Goal: Navigation & Orientation: Find specific page/section

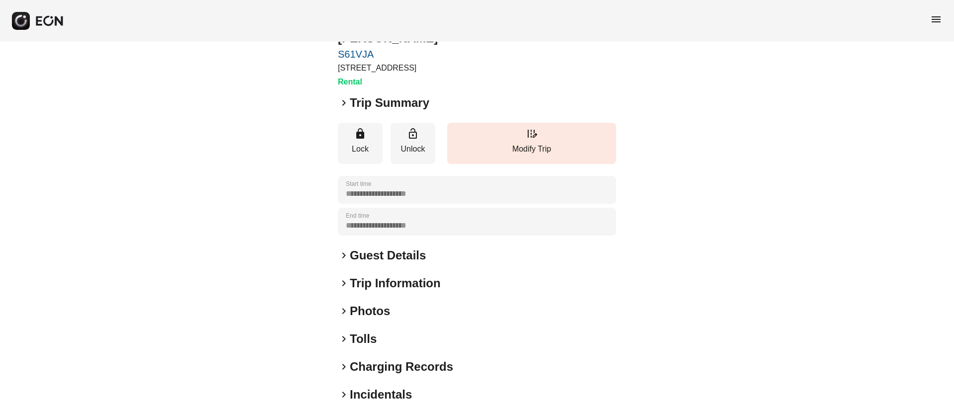
scroll to position [75, 0]
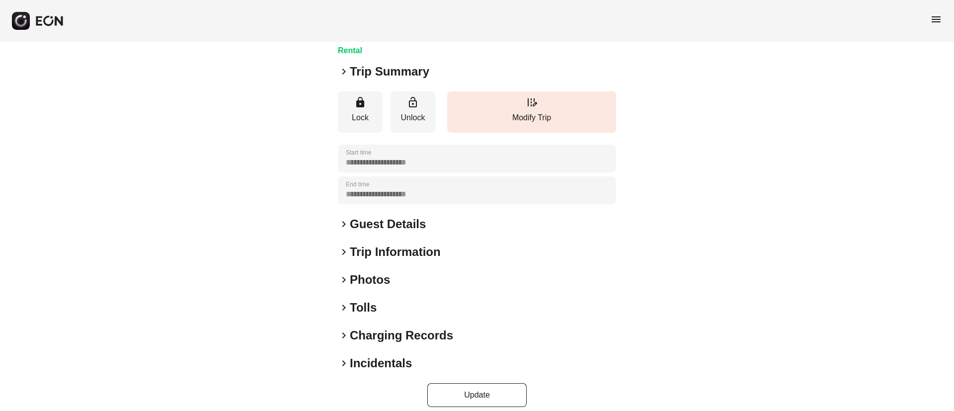
click at [385, 280] on h2 "Photos" at bounding box center [370, 280] width 40 height 16
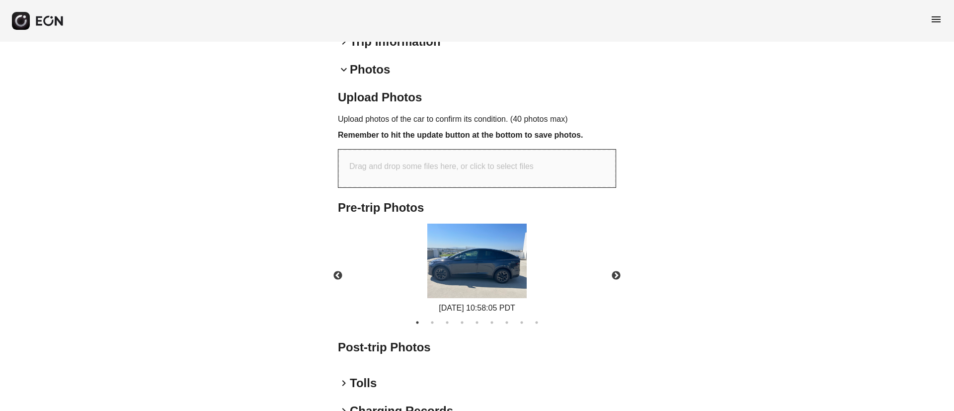
scroll to position [296, 0]
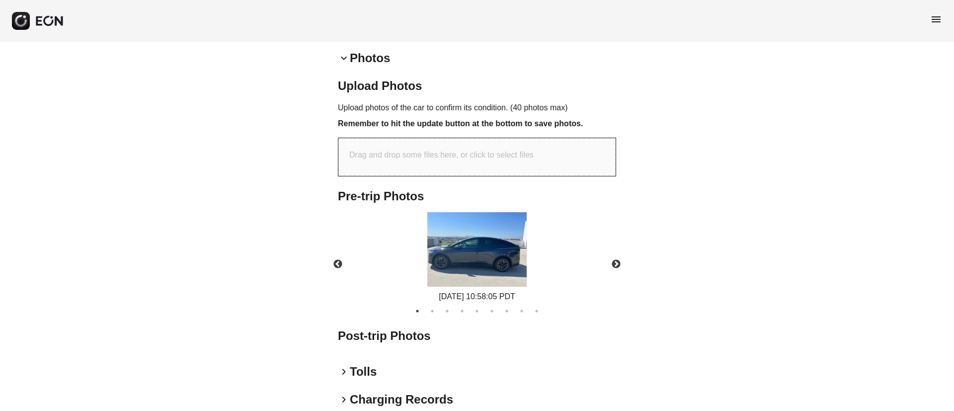
click at [477, 258] on img at bounding box center [476, 249] width 99 height 75
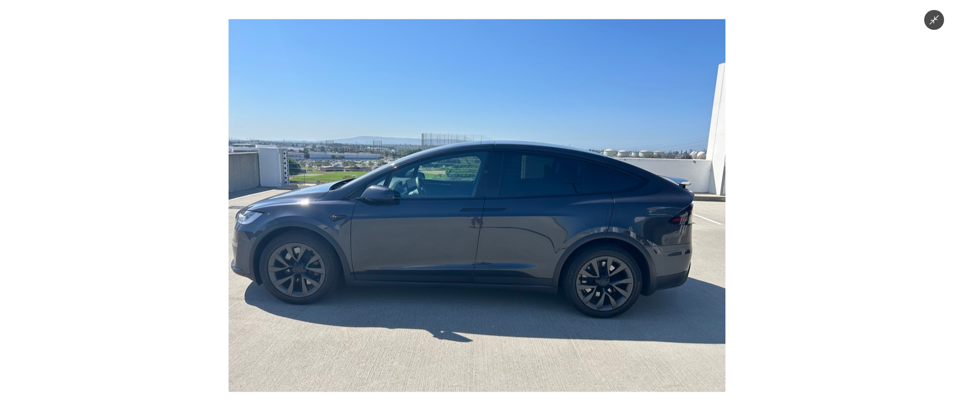
click at [477, 258] on img at bounding box center [477, 205] width 497 height 373
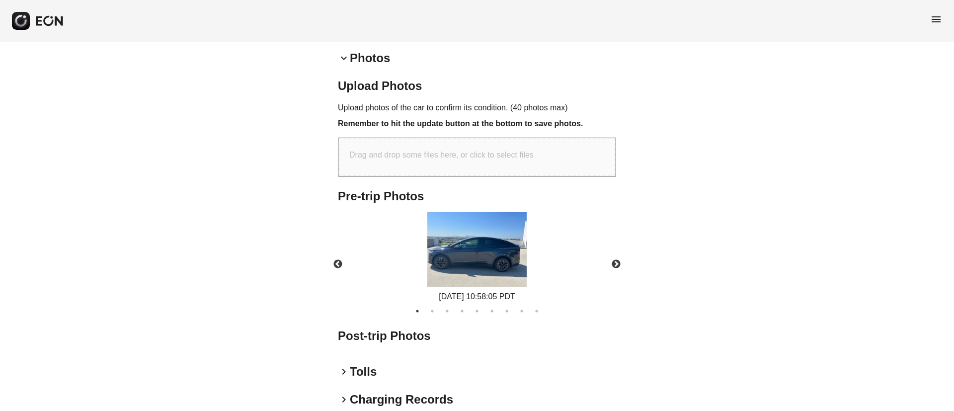
click at [469, 225] on img at bounding box center [476, 249] width 99 height 75
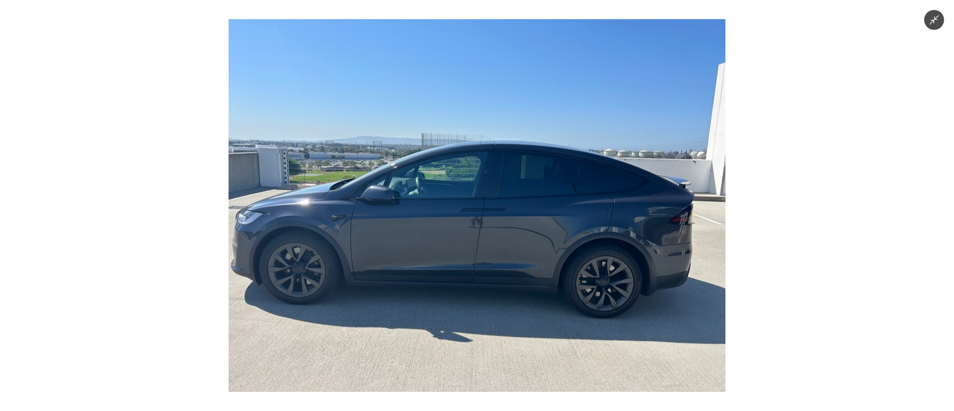
click at [509, 263] on img at bounding box center [477, 205] width 497 height 373
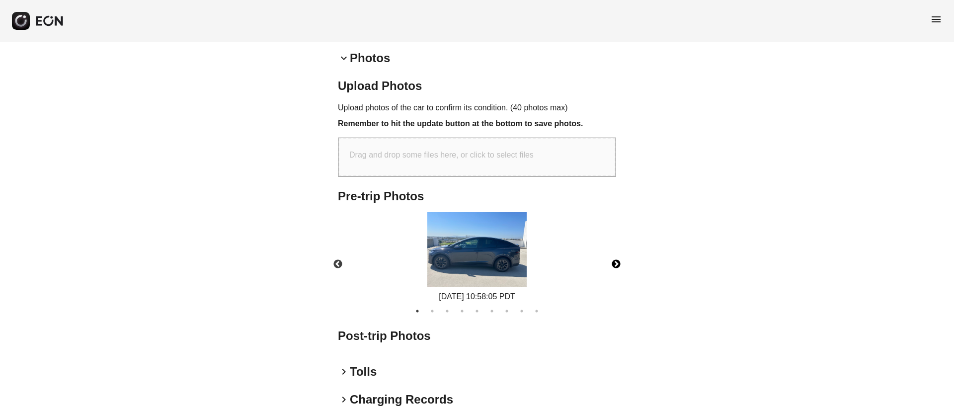
click at [616, 261] on button "Next" at bounding box center [616, 264] width 35 height 35
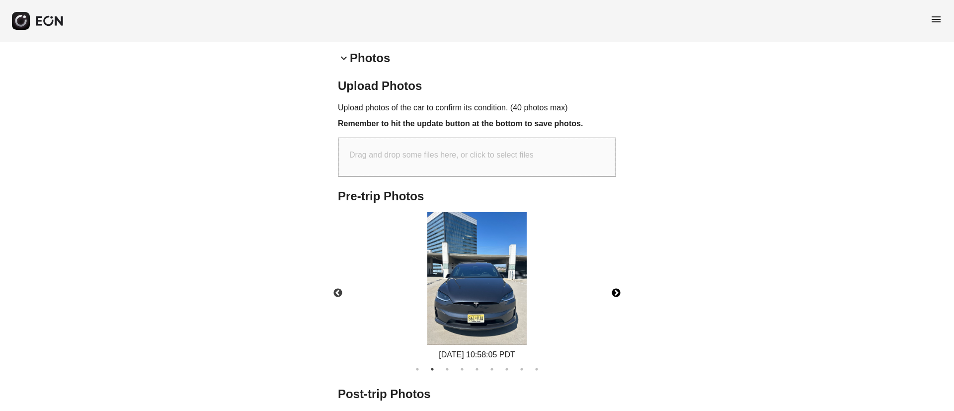
click at [495, 294] on img at bounding box center [476, 278] width 99 height 133
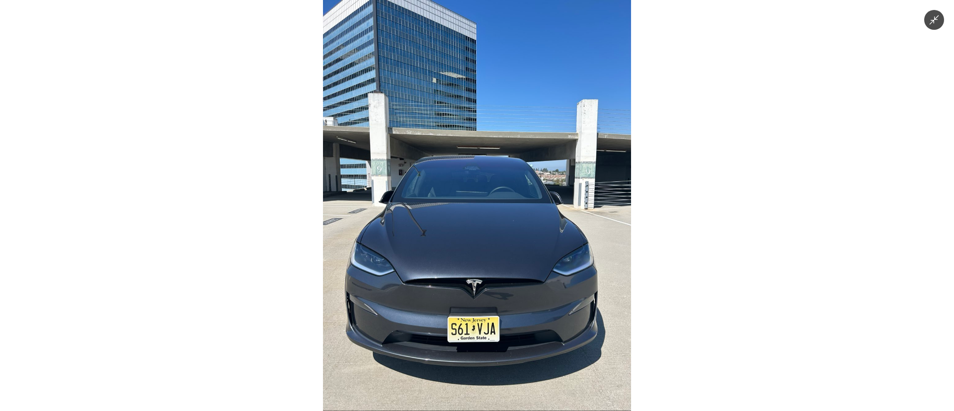
click at [495, 294] on img at bounding box center [477, 205] width 308 height 411
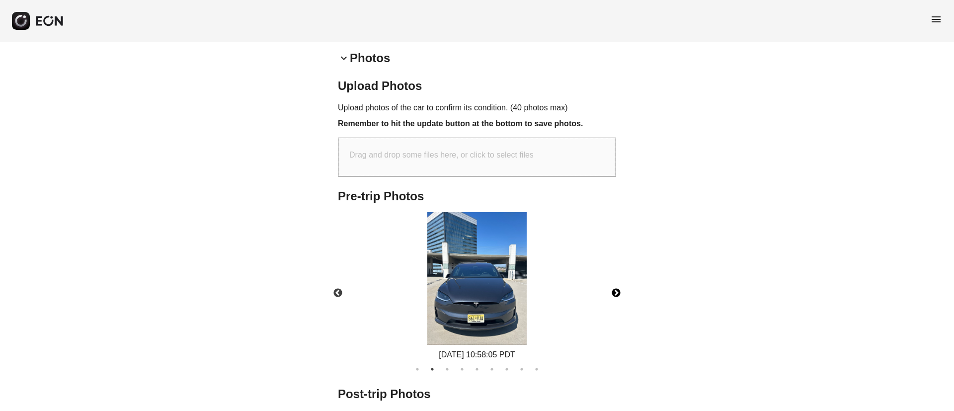
click at [621, 298] on button "Next" at bounding box center [616, 293] width 35 height 35
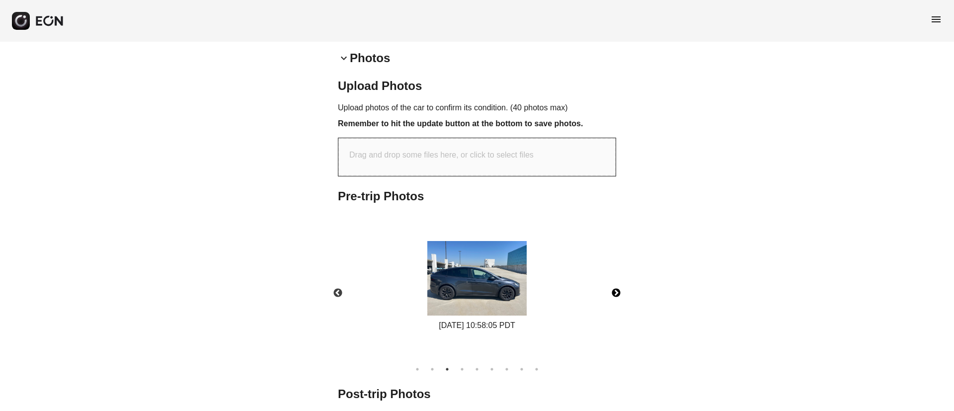
click at [479, 286] on img at bounding box center [476, 278] width 99 height 75
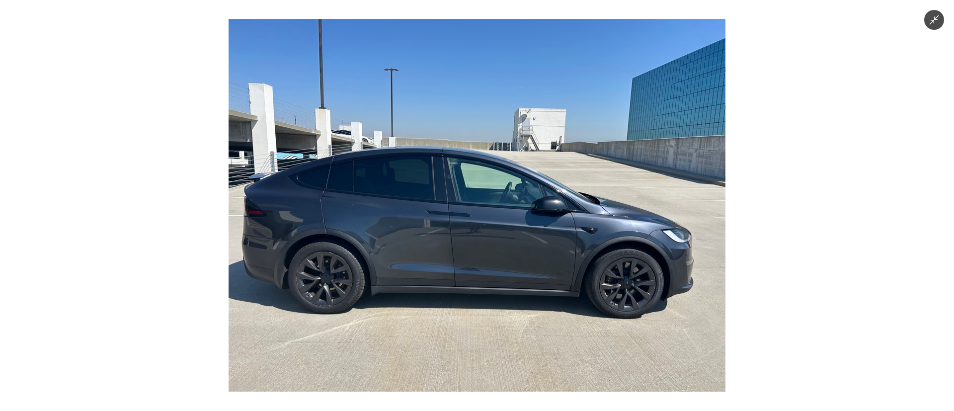
click at [479, 286] on img at bounding box center [477, 205] width 497 height 373
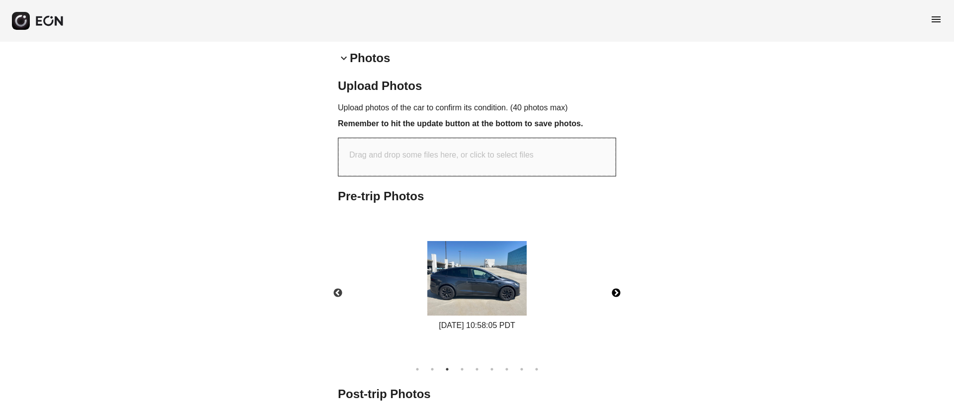
click at [613, 291] on button "Next" at bounding box center [616, 293] width 35 height 35
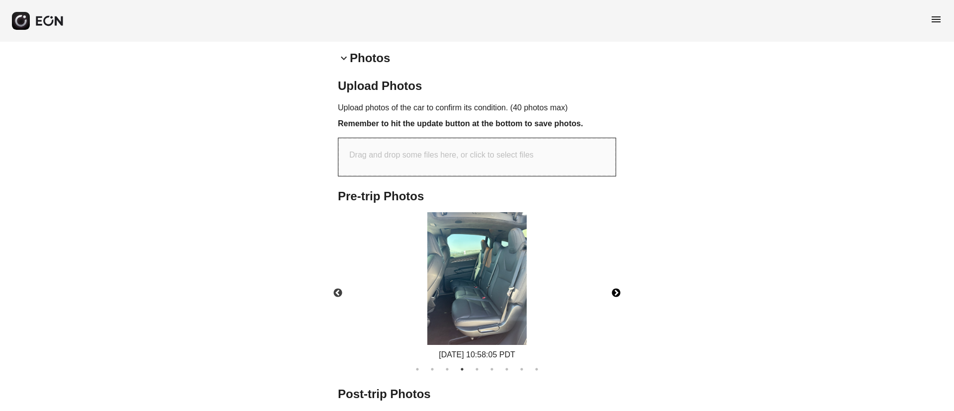
click at [503, 274] on img at bounding box center [476, 278] width 99 height 133
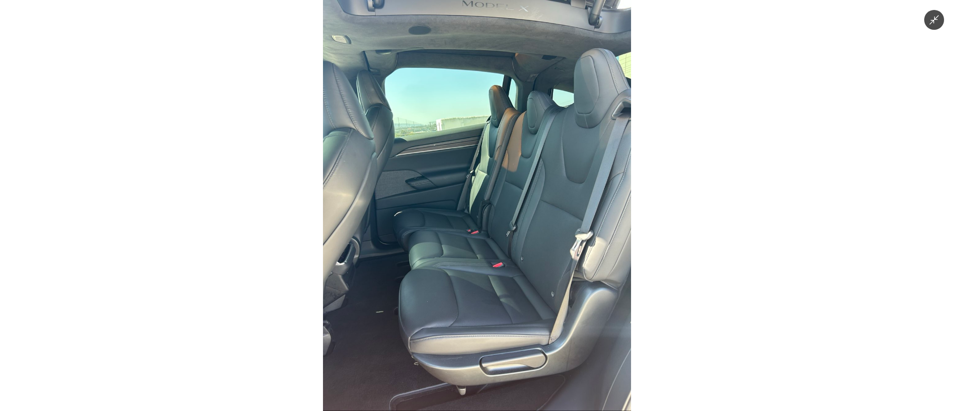
click at [503, 274] on img at bounding box center [477, 205] width 308 height 411
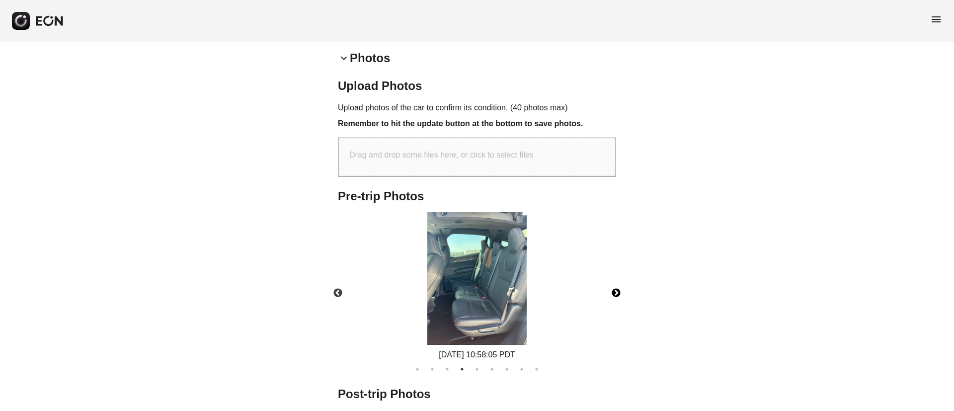
click at [617, 292] on button "Next" at bounding box center [616, 293] width 35 height 35
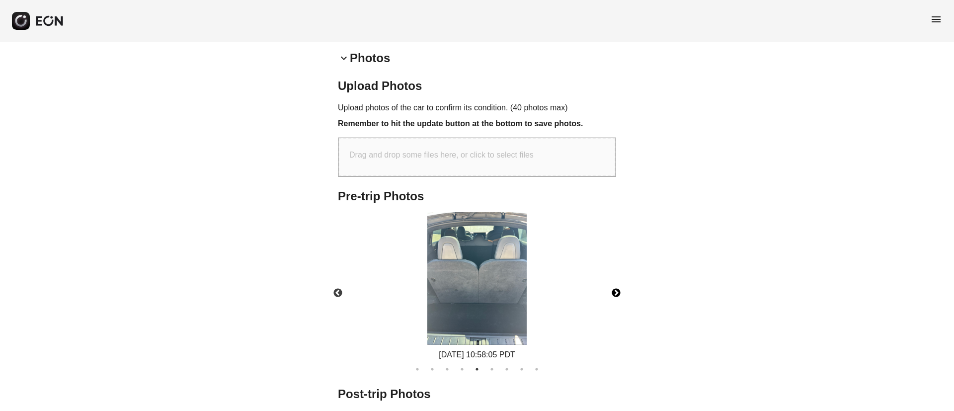
click at [617, 292] on button "Next" at bounding box center [616, 293] width 35 height 35
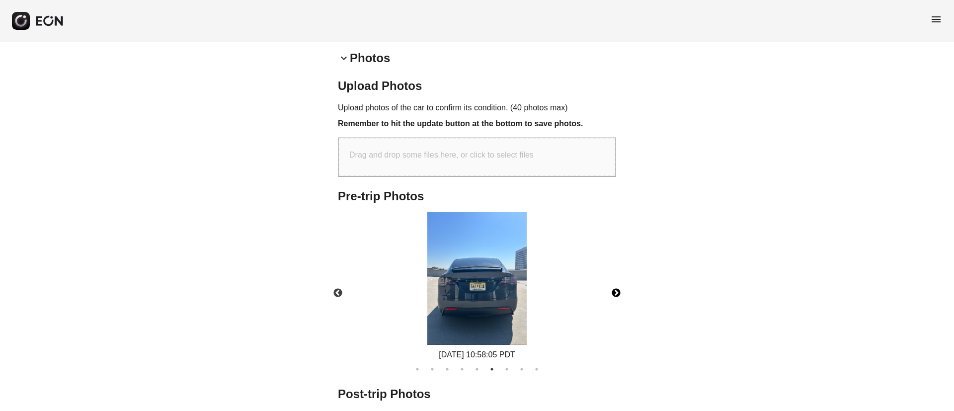
click at [495, 296] on img at bounding box center [476, 278] width 99 height 133
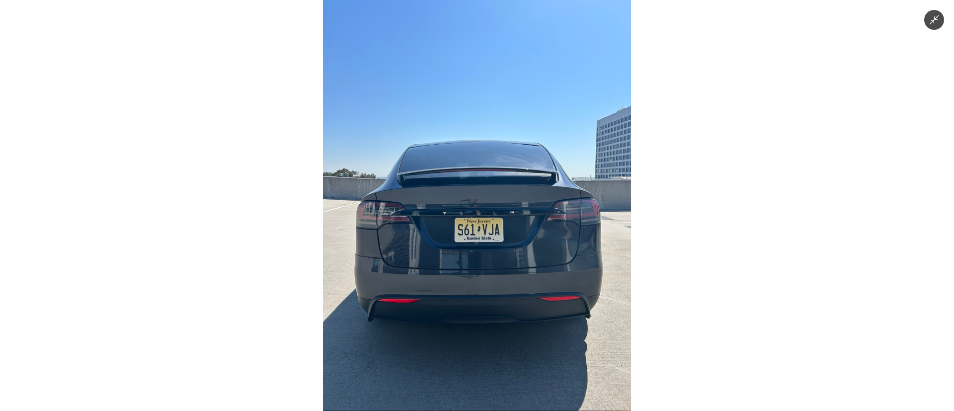
click at [495, 296] on img at bounding box center [477, 205] width 308 height 411
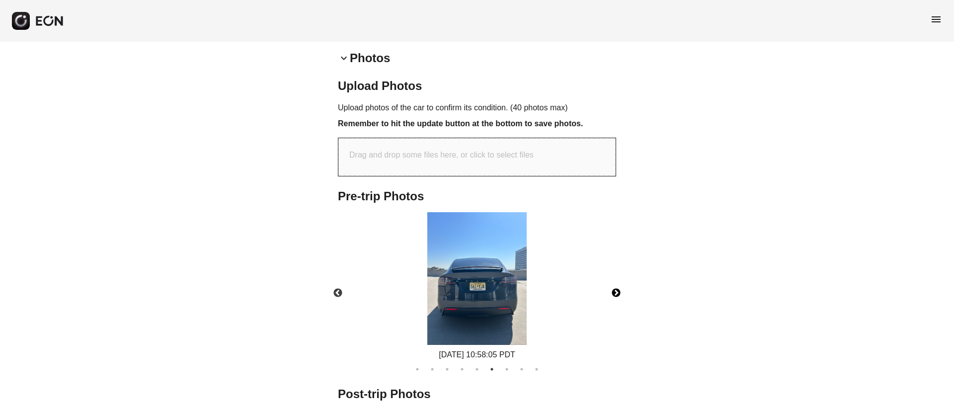
click at [622, 294] on button "Next" at bounding box center [616, 293] width 35 height 35
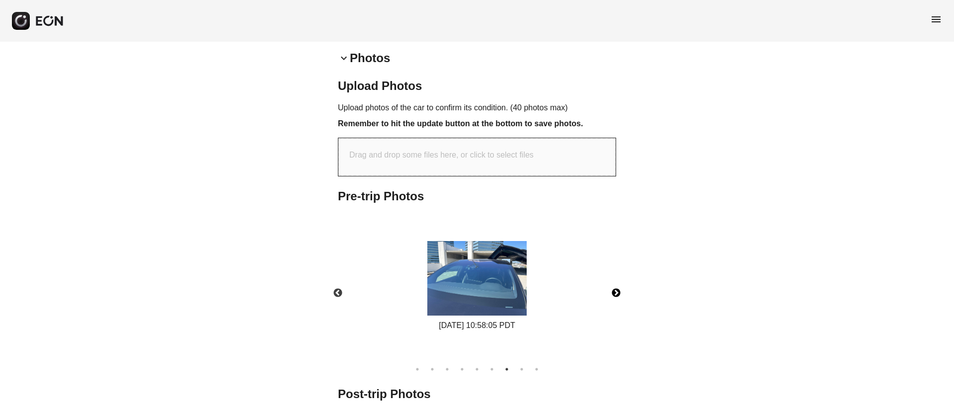
click at [508, 268] on img at bounding box center [476, 278] width 99 height 75
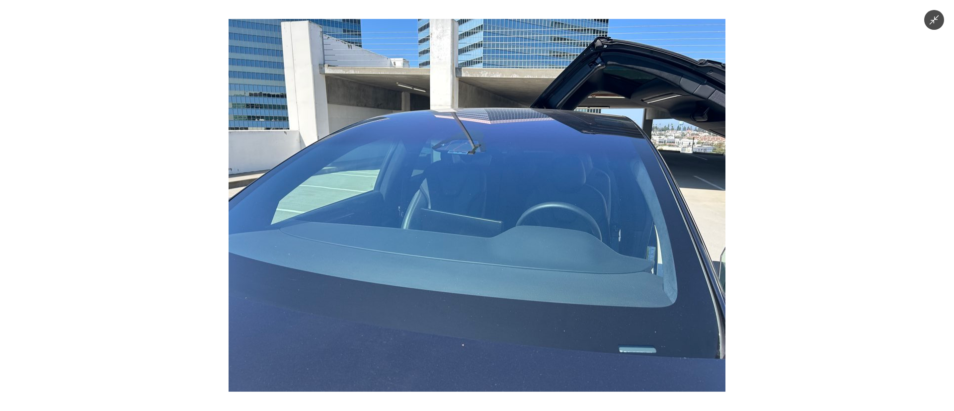
click at [508, 268] on img at bounding box center [477, 205] width 497 height 373
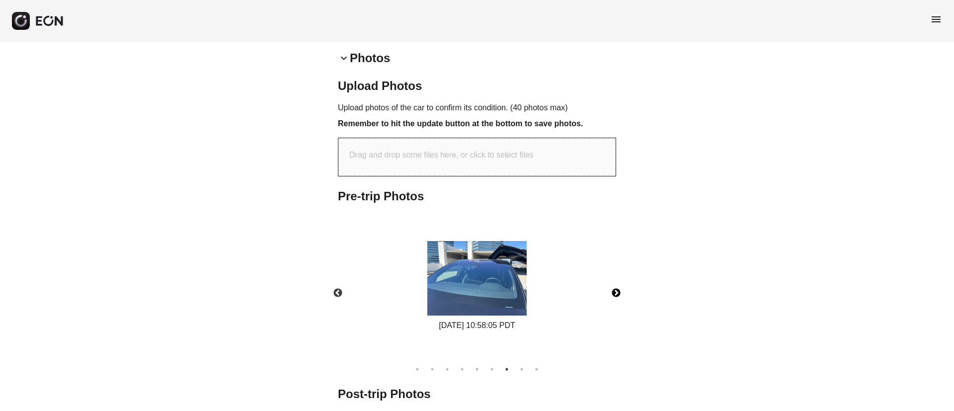
click at [619, 294] on button "Next" at bounding box center [616, 293] width 35 height 35
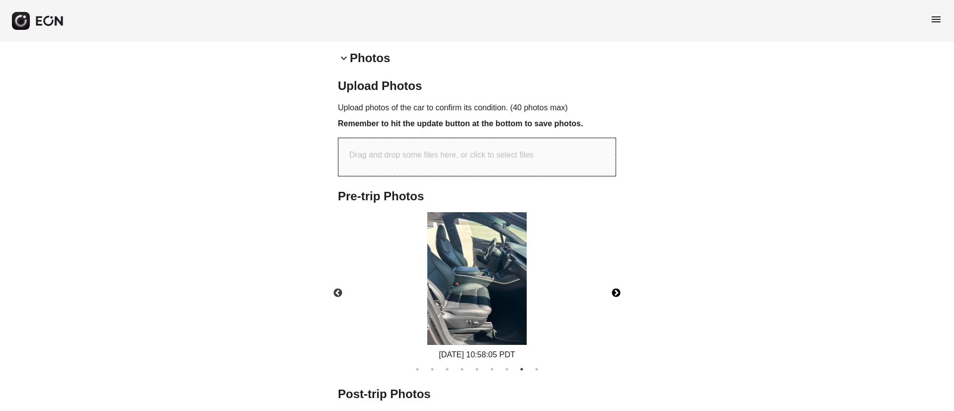
click at [464, 284] on img at bounding box center [476, 278] width 99 height 133
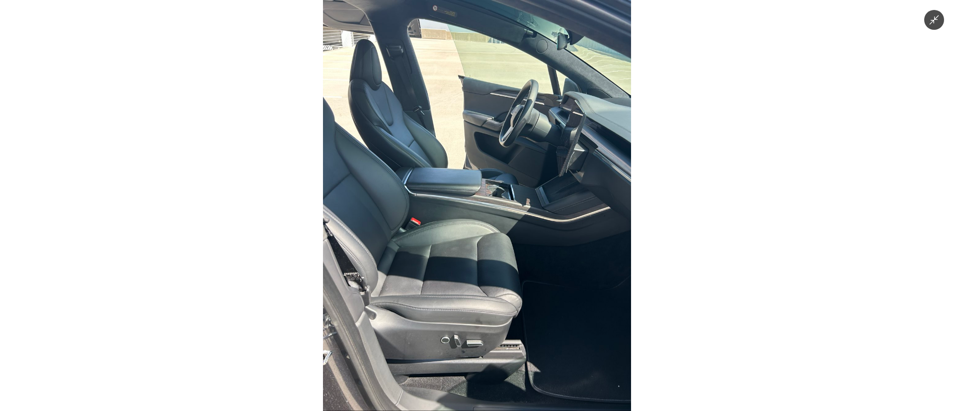
click at [464, 284] on img at bounding box center [477, 205] width 308 height 411
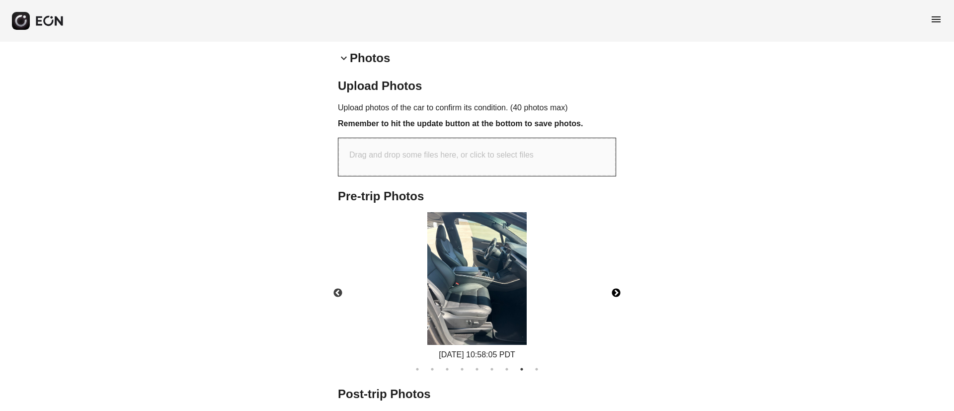
click at [612, 295] on button "Next" at bounding box center [616, 293] width 35 height 35
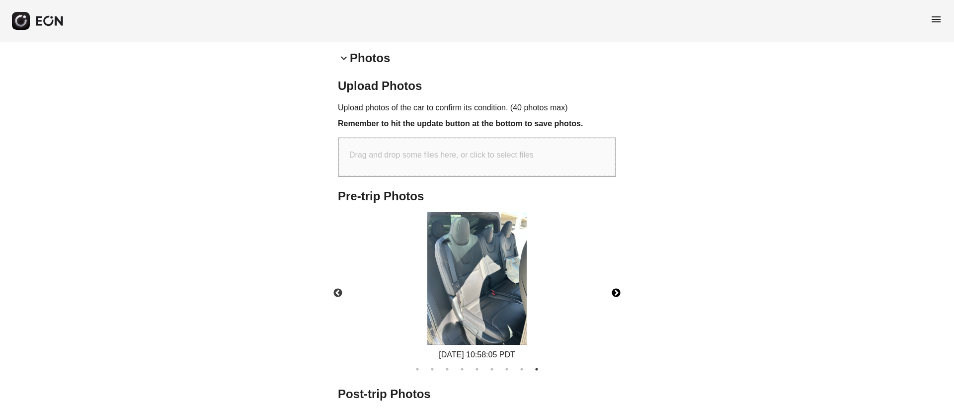
click at [501, 286] on img at bounding box center [476, 278] width 99 height 133
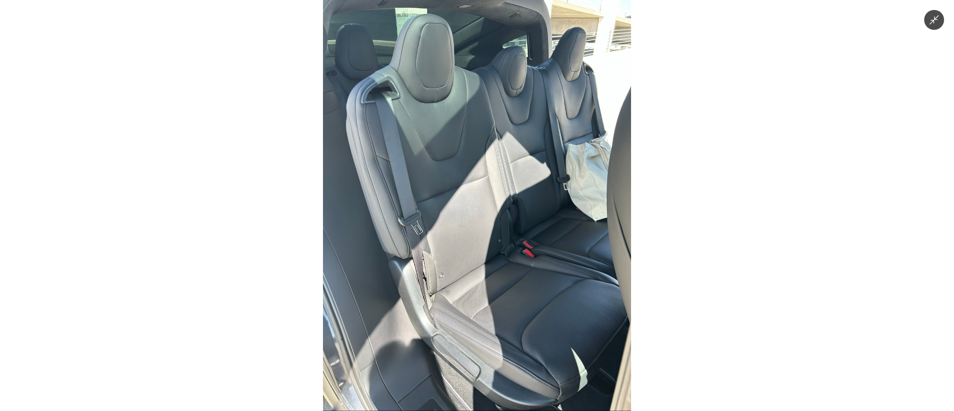
click at [501, 286] on img at bounding box center [477, 205] width 308 height 411
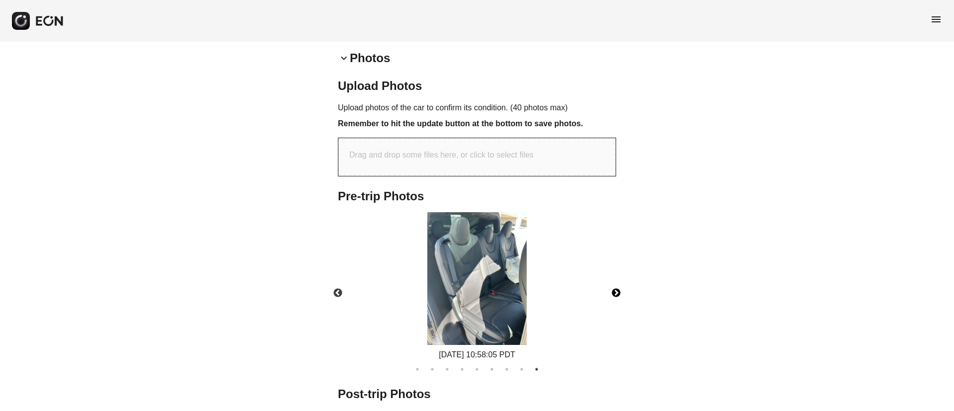
click at [599, 276] on button "Next" at bounding box center [616, 293] width 35 height 35
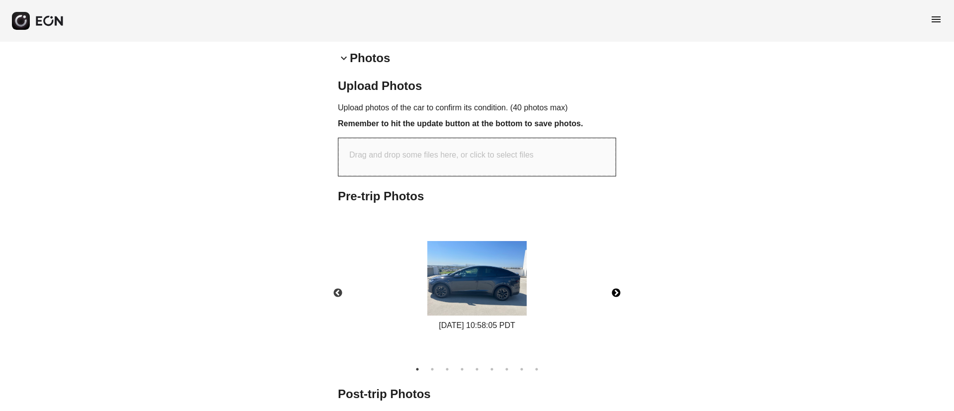
click at [501, 286] on img at bounding box center [476, 278] width 99 height 75
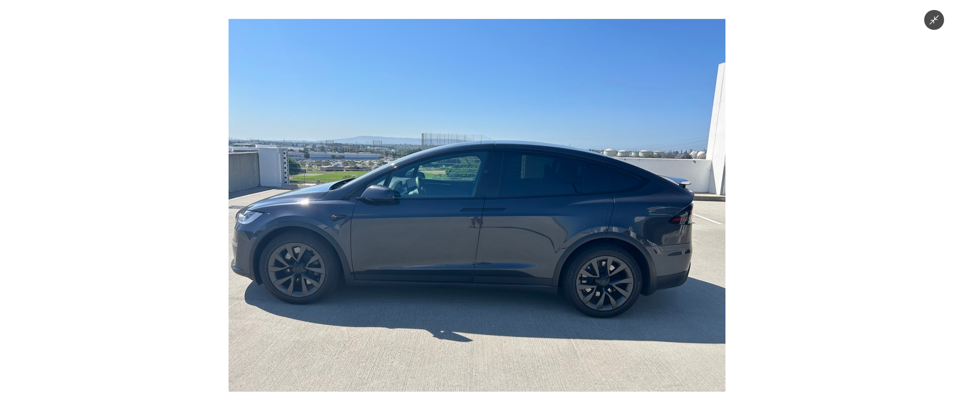
click at [511, 281] on img at bounding box center [477, 205] width 497 height 373
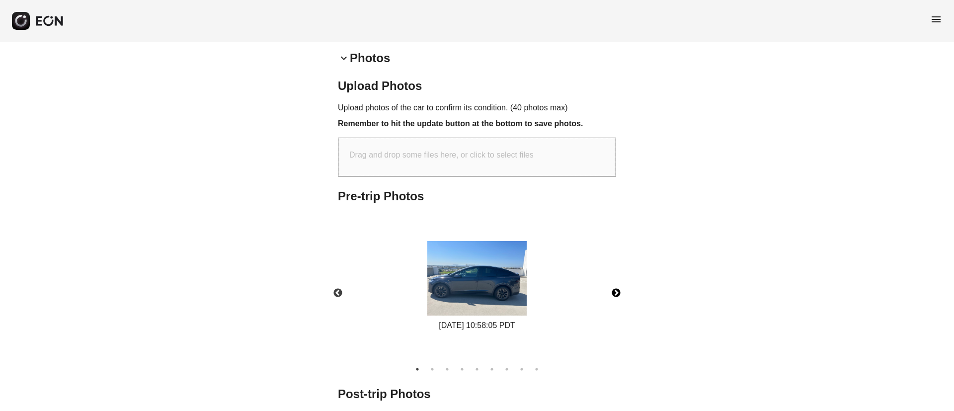
click at [617, 290] on button "Next" at bounding box center [616, 293] width 35 height 35
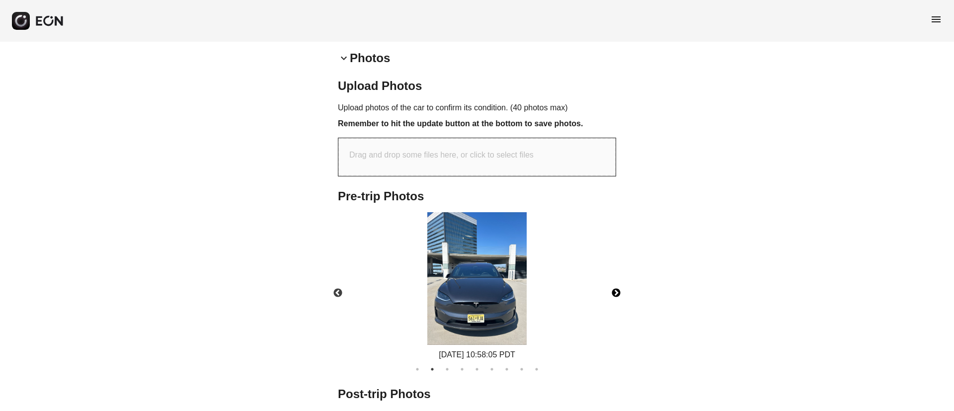
click at [617, 290] on button "Next" at bounding box center [616, 293] width 35 height 35
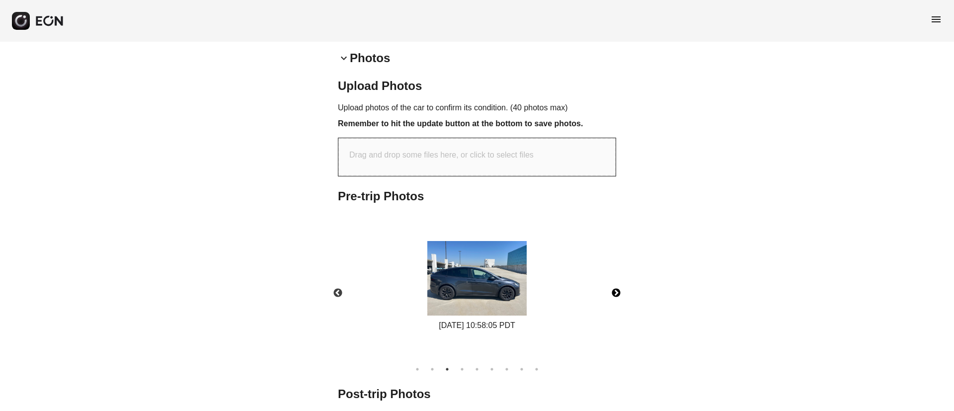
click at [617, 290] on button "Next" at bounding box center [616, 293] width 35 height 35
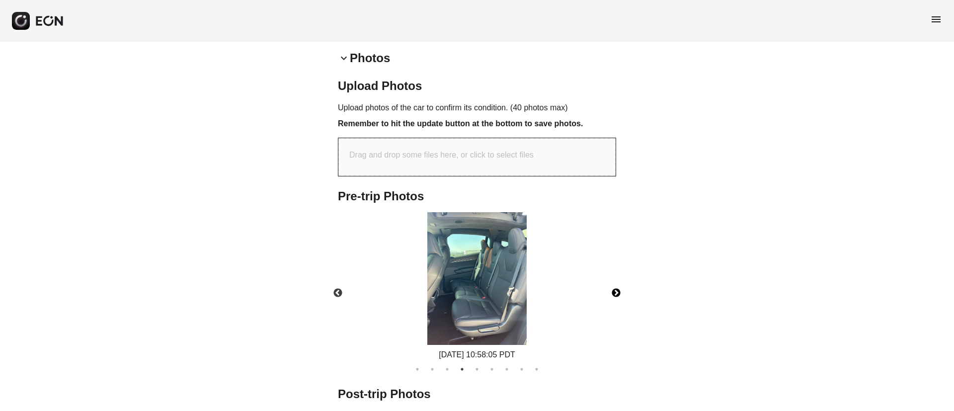
click at [617, 290] on button "Next" at bounding box center [616, 293] width 35 height 35
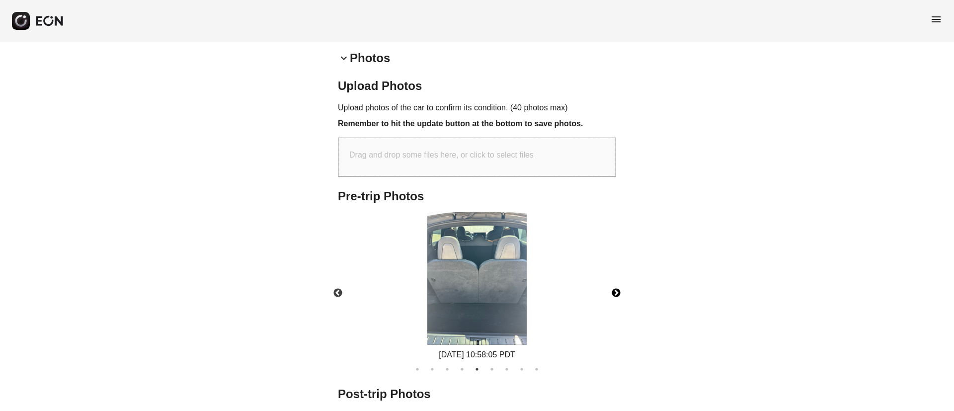
click at [617, 290] on button "Next" at bounding box center [616, 293] width 35 height 35
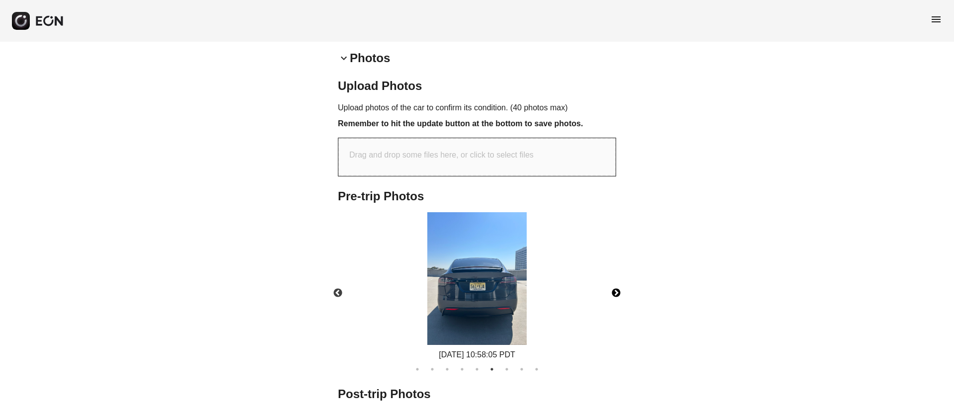
click at [617, 290] on button "Next" at bounding box center [616, 293] width 35 height 35
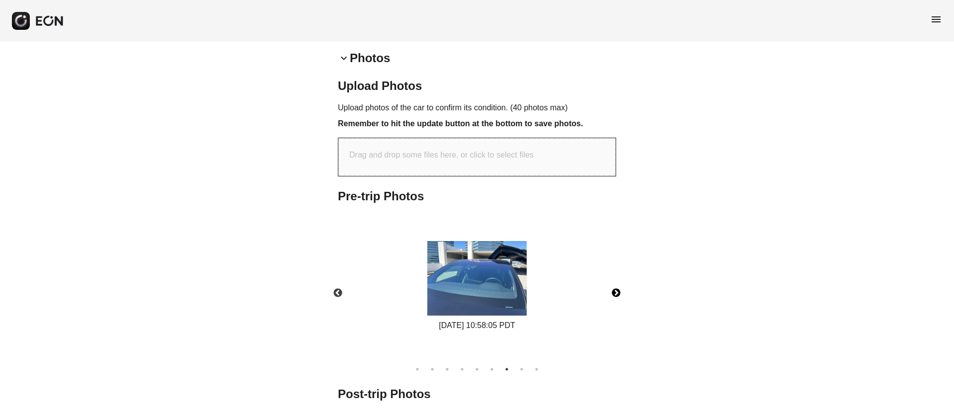
click at [617, 290] on button "Next" at bounding box center [616, 293] width 35 height 35
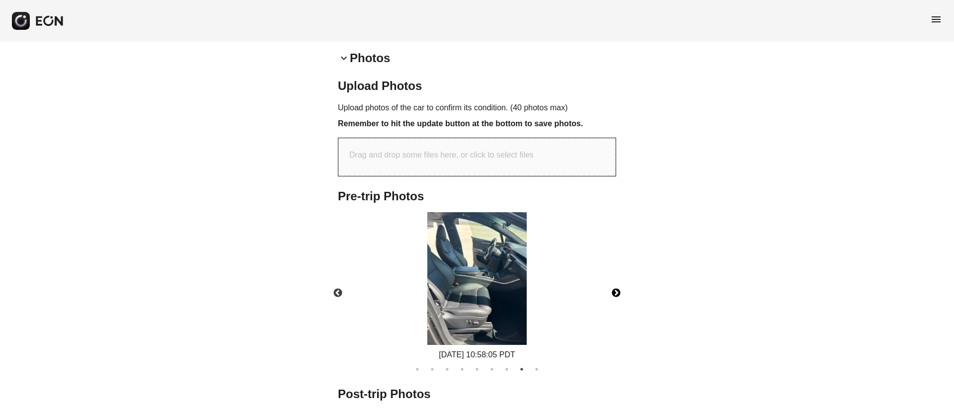
click at [617, 290] on button "Next" at bounding box center [616, 293] width 35 height 35
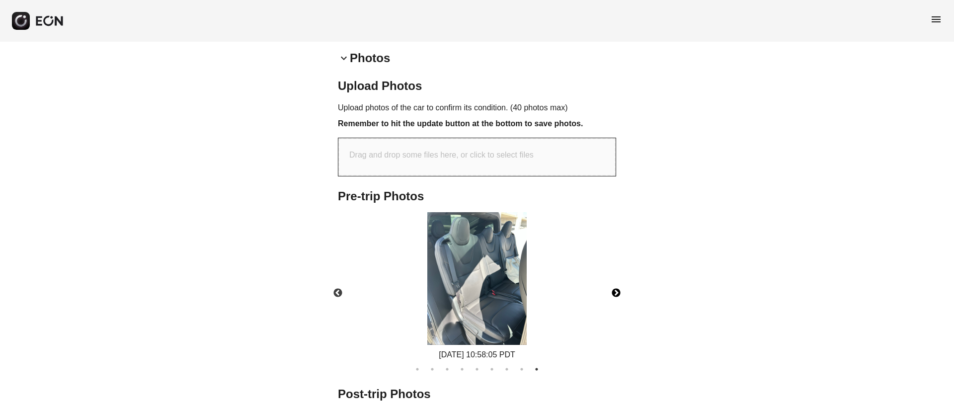
click at [617, 290] on button "Next" at bounding box center [616, 293] width 35 height 35
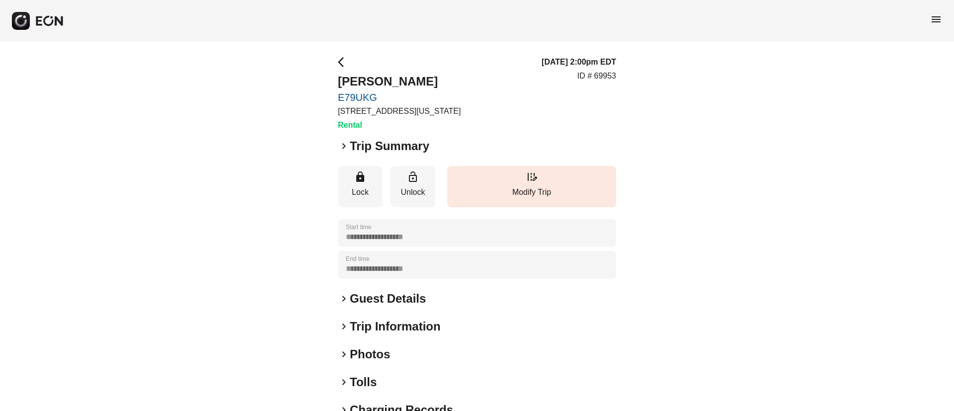
click at [410, 349] on div "keyboard_arrow_right Photos" at bounding box center [477, 354] width 278 height 16
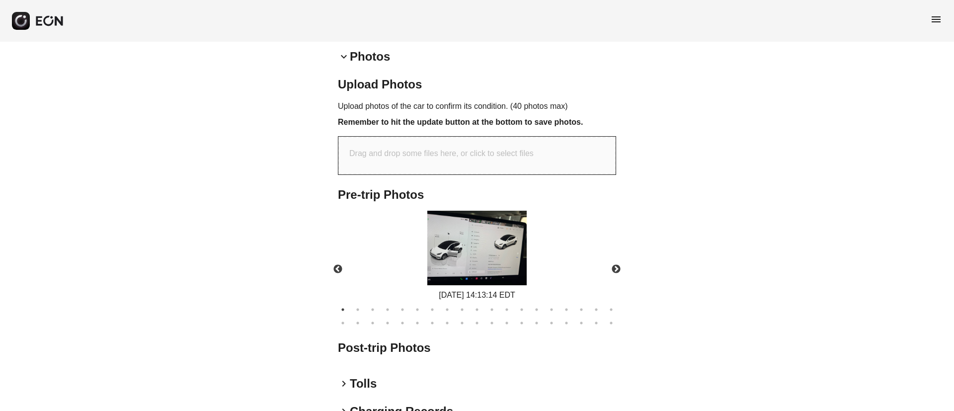
scroll to position [298, 0]
click at [621, 268] on button "Next" at bounding box center [616, 268] width 35 height 35
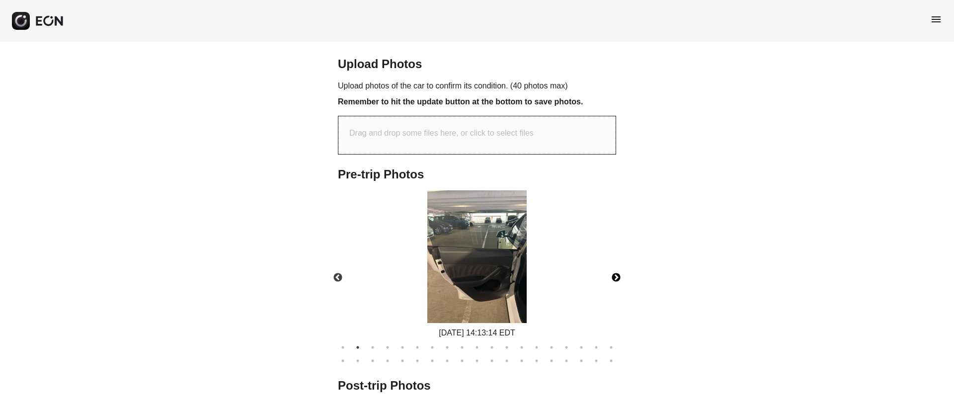
scroll to position [373, 0]
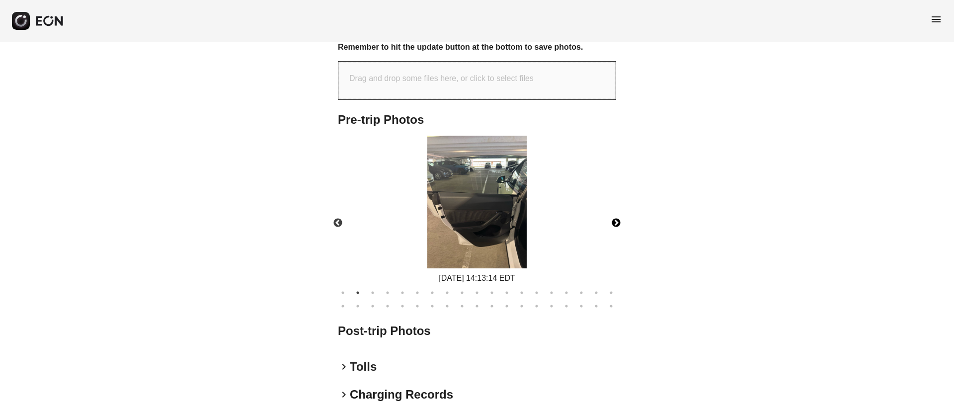
click at [613, 220] on button "Next" at bounding box center [616, 223] width 35 height 35
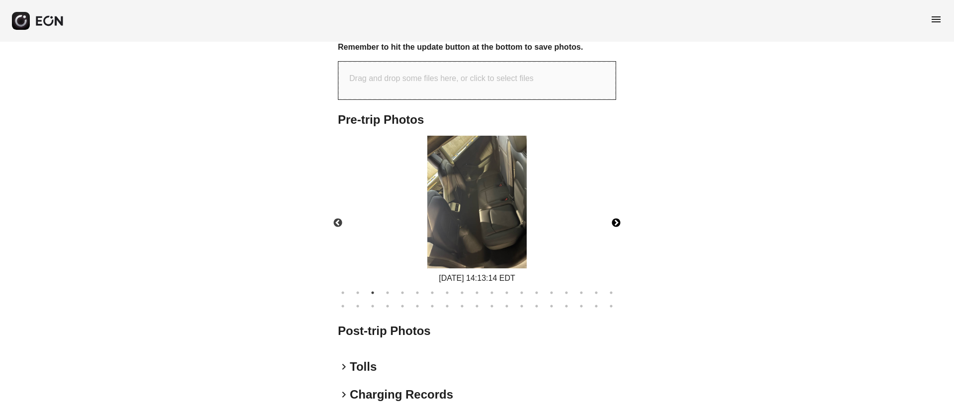
click at [618, 220] on button "Next" at bounding box center [616, 223] width 35 height 35
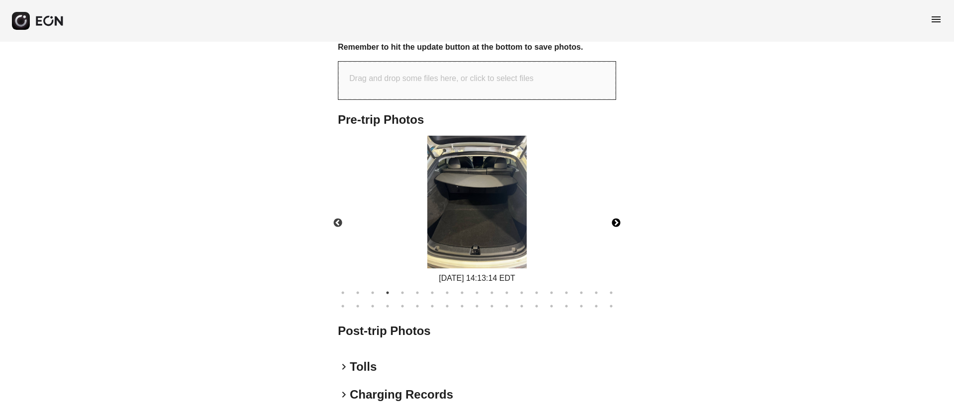
click at [618, 220] on button "Next" at bounding box center [616, 223] width 35 height 35
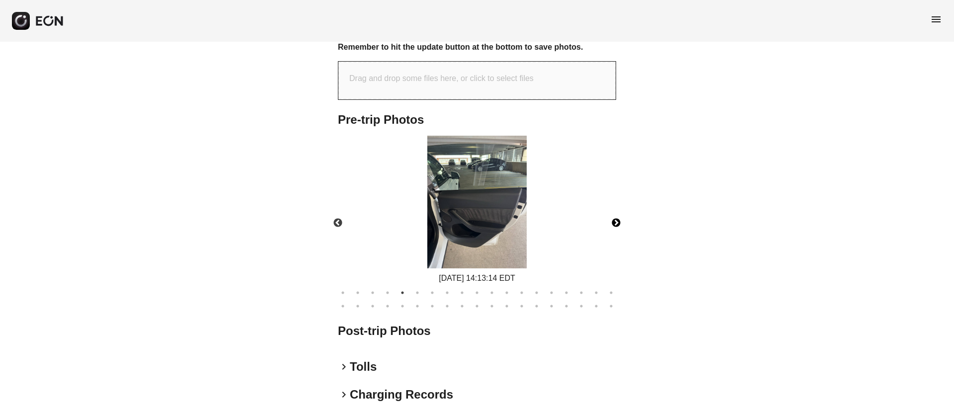
click at [618, 220] on button "Next" at bounding box center [616, 223] width 35 height 35
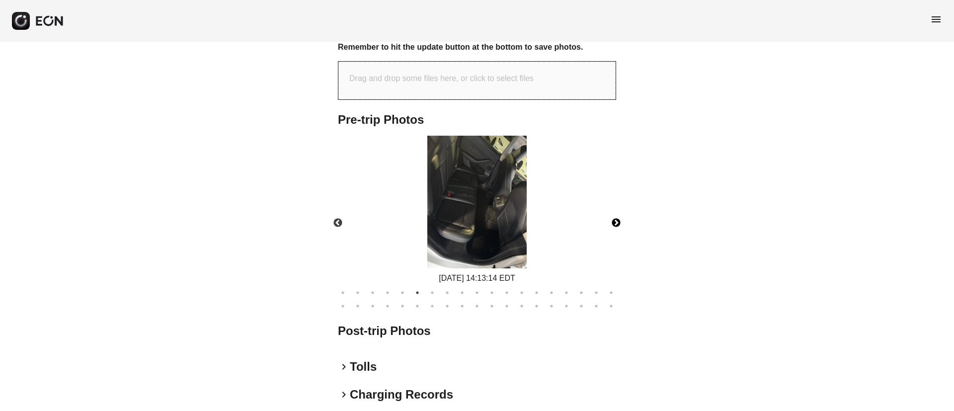
click at [618, 220] on button "Next" at bounding box center [616, 223] width 35 height 35
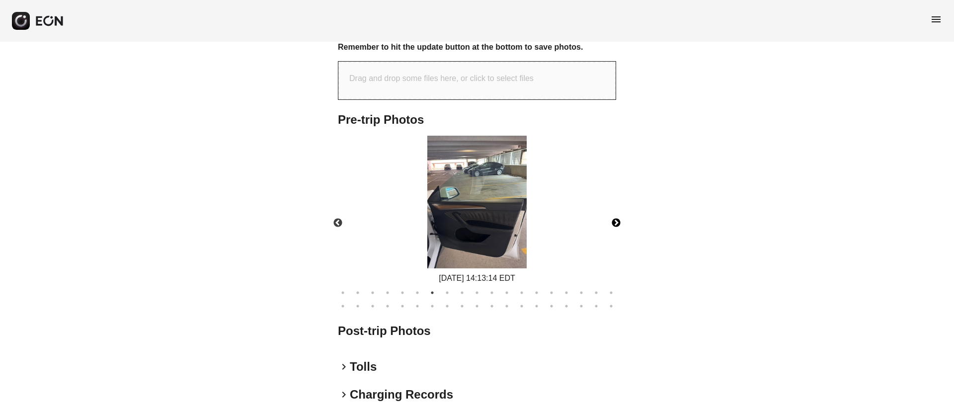
click at [618, 220] on button "Next" at bounding box center [616, 223] width 35 height 35
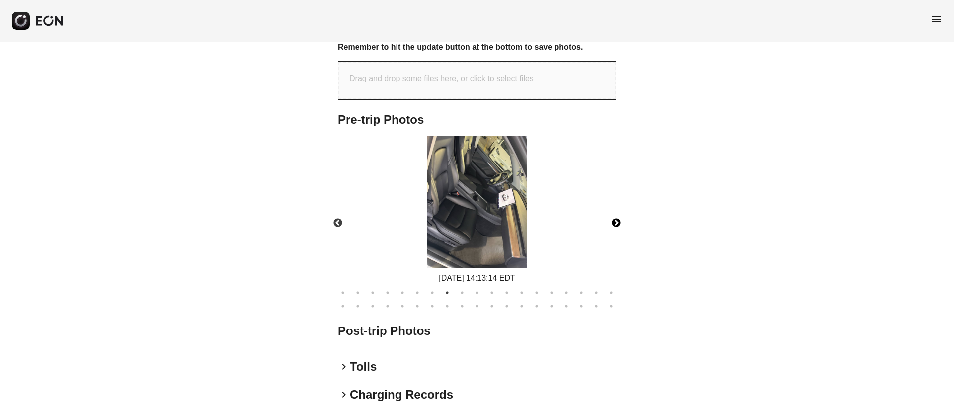
click at [618, 220] on button "Next" at bounding box center [616, 223] width 35 height 35
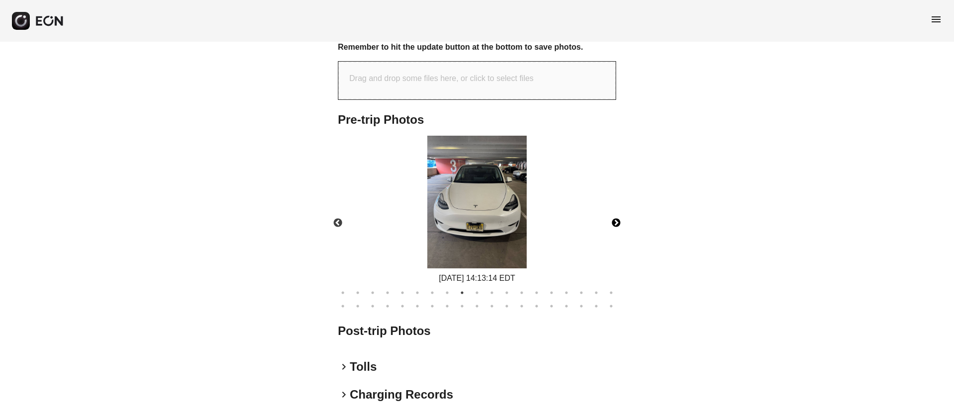
click at [618, 220] on button "Next" at bounding box center [616, 223] width 35 height 35
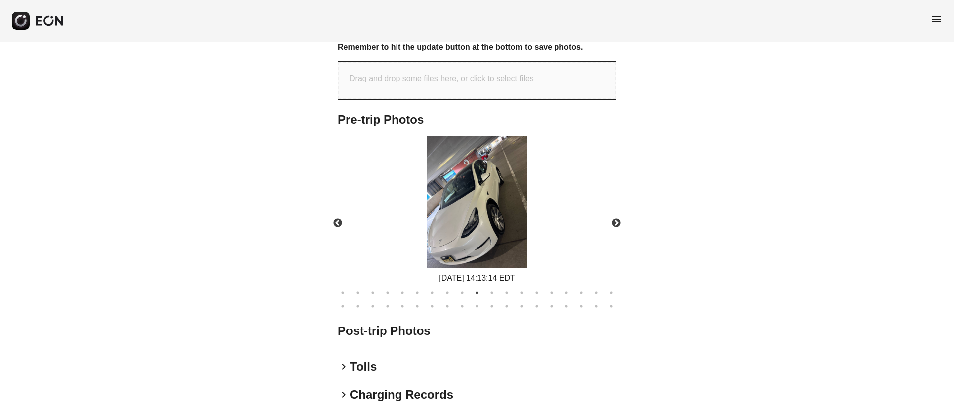
click at [237, 357] on div "**********" at bounding box center [477, 75] width 954 height 812
